Goal: Navigation & Orientation: Find specific page/section

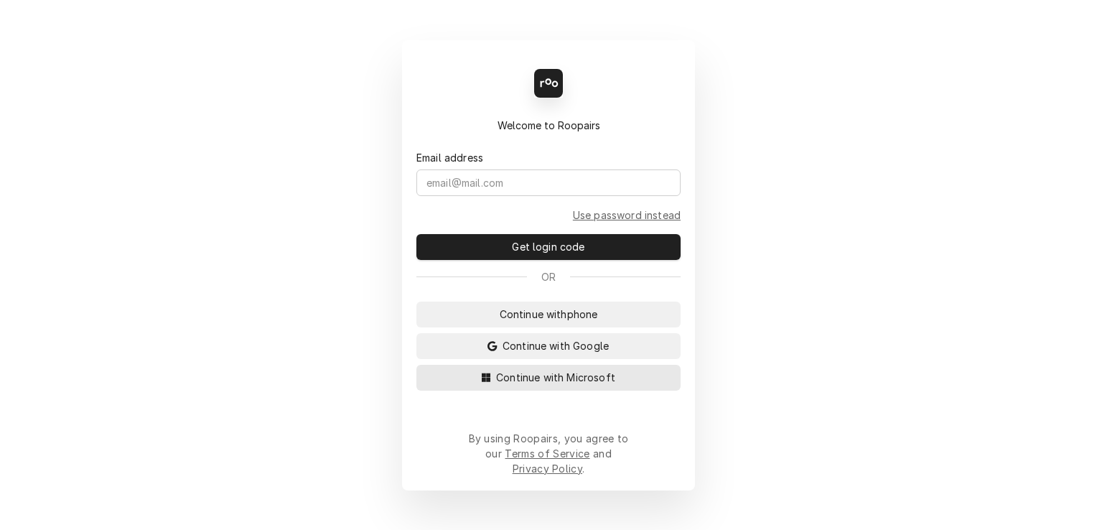
click at [538, 385] on span "Continue with Microsoft" at bounding box center [555, 377] width 125 height 15
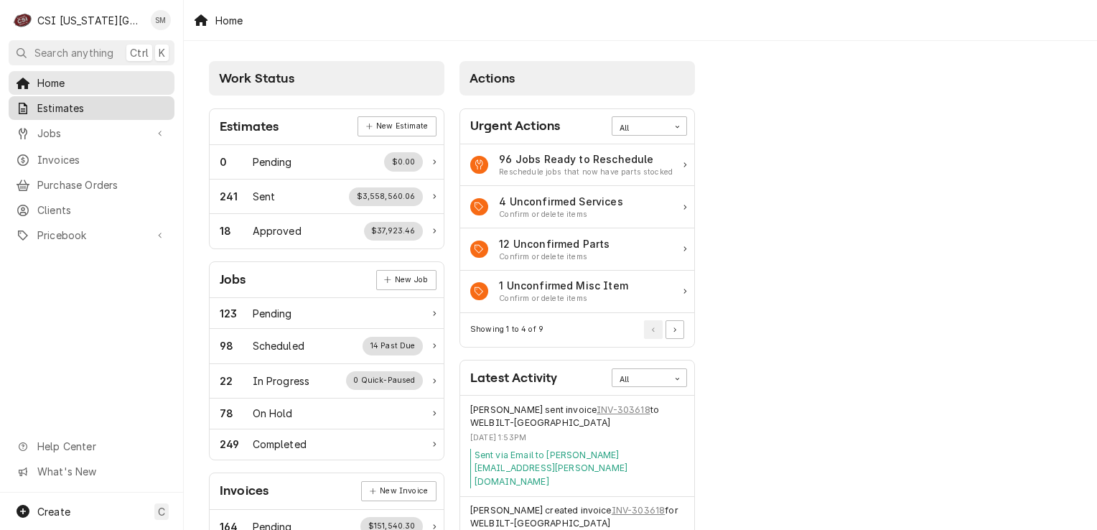
click at [78, 106] on span "Estimates" at bounding box center [102, 107] width 130 height 15
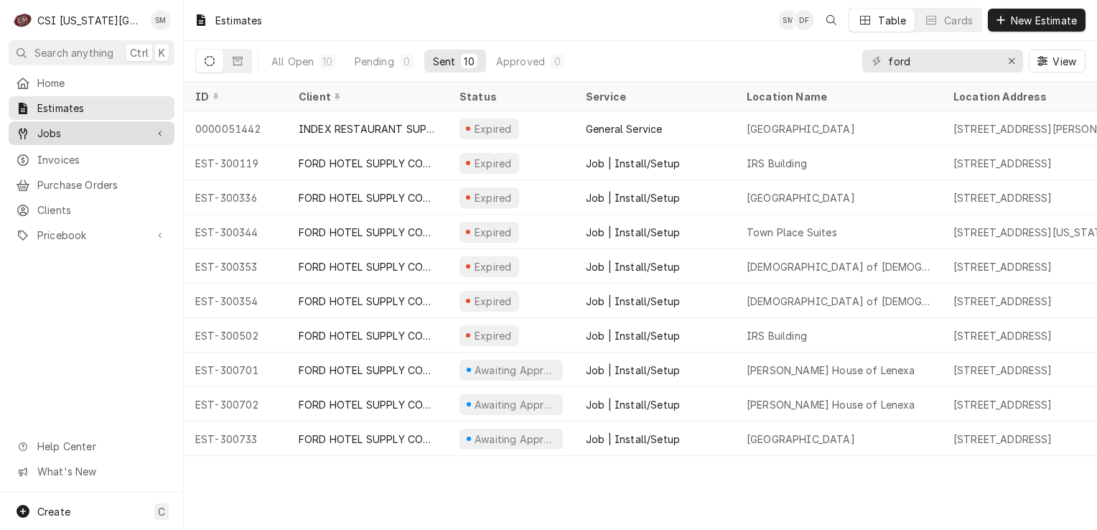
click at [75, 126] on span "Jobs" at bounding box center [91, 133] width 108 height 15
click at [919, 64] on input "ford" at bounding box center [942, 61] width 108 height 23
type input "f"
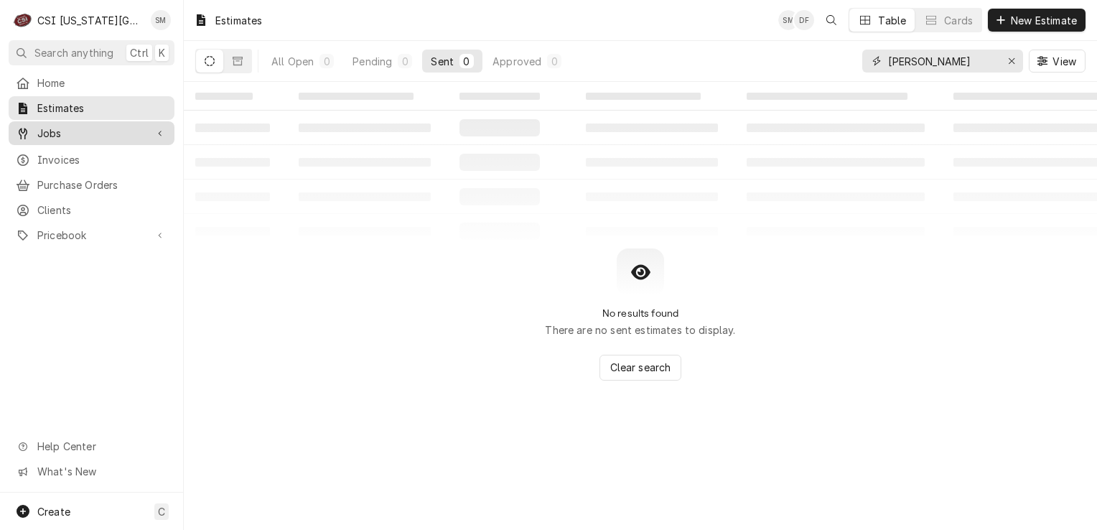
type input "sean"
click at [60, 133] on span "Jobs" at bounding box center [91, 133] width 108 height 15
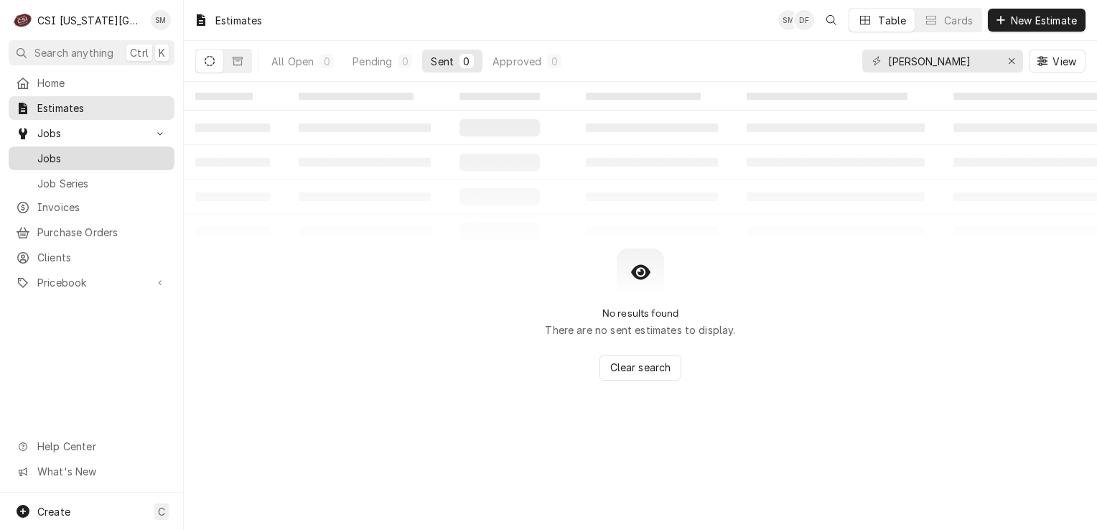
click at [60, 152] on span "Jobs" at bounding box center [102, 158] width 130 height 15
